Goal: Check status: Check status

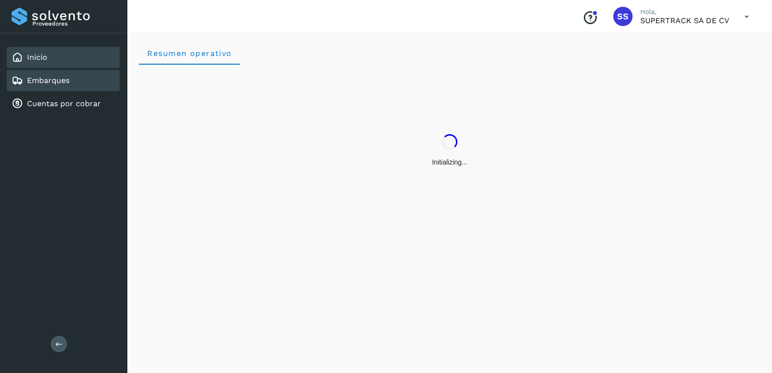
click at [66, 83] on link "Embarques" at bounding box center [48, 80] width 42 height 9
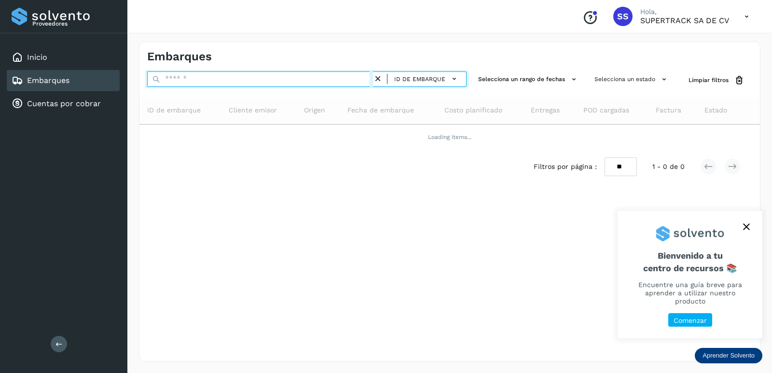
click at [196, 74] on input "text" at bounding box center [260, 78] width 226 height 15
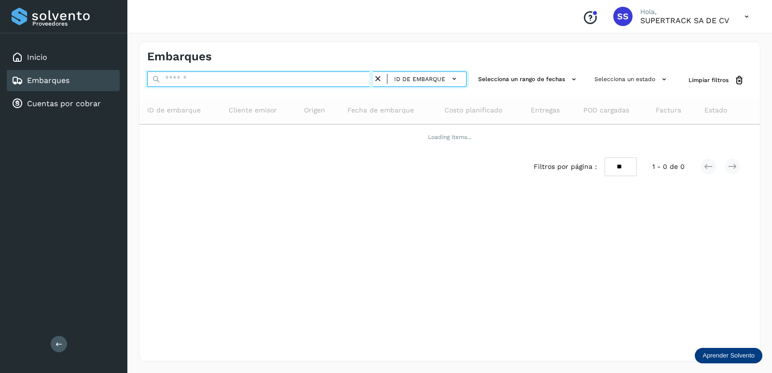
click at [196, 74] on input "text" at bounding box center [260, 78] width 226 height 15
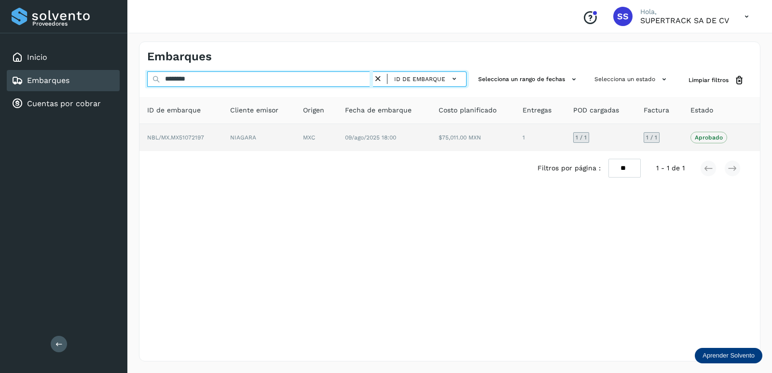
type input "********"
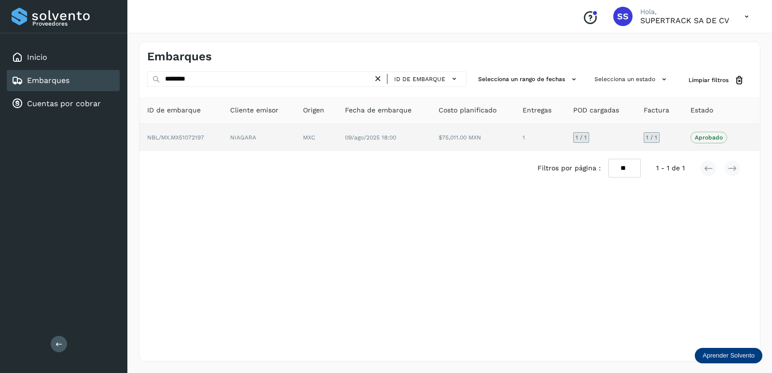
click at [222, 138] on td "NBL/MX.MX51072197" at bounding box center [258, 137] width 73 height 27
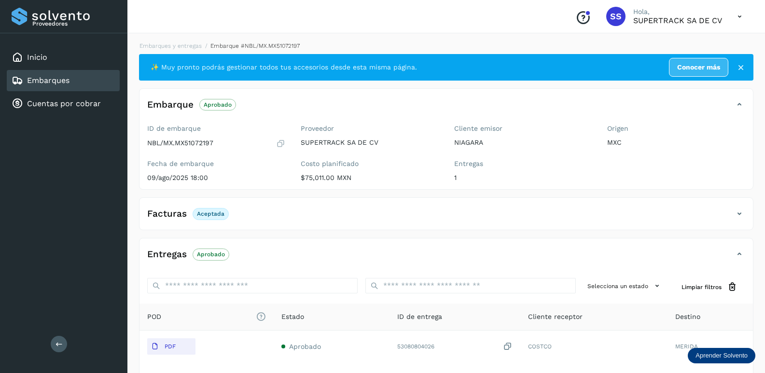
scroll to position [84, 0]
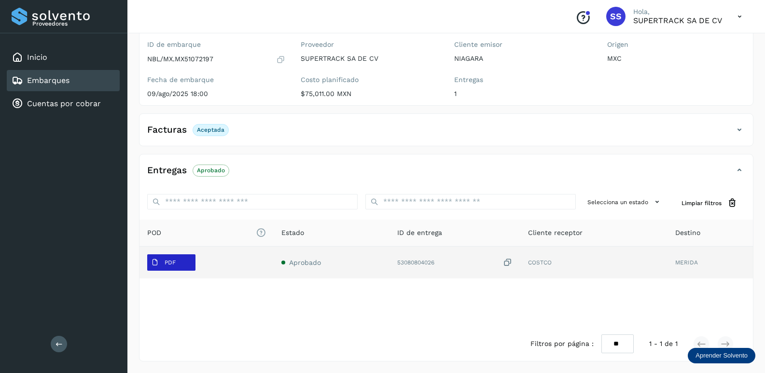
click at [167, 263] on p "PDF" at bounding box center [170, 262] width 11 height 7
